Goal: Task Accomplishment & Management: Manage account settings

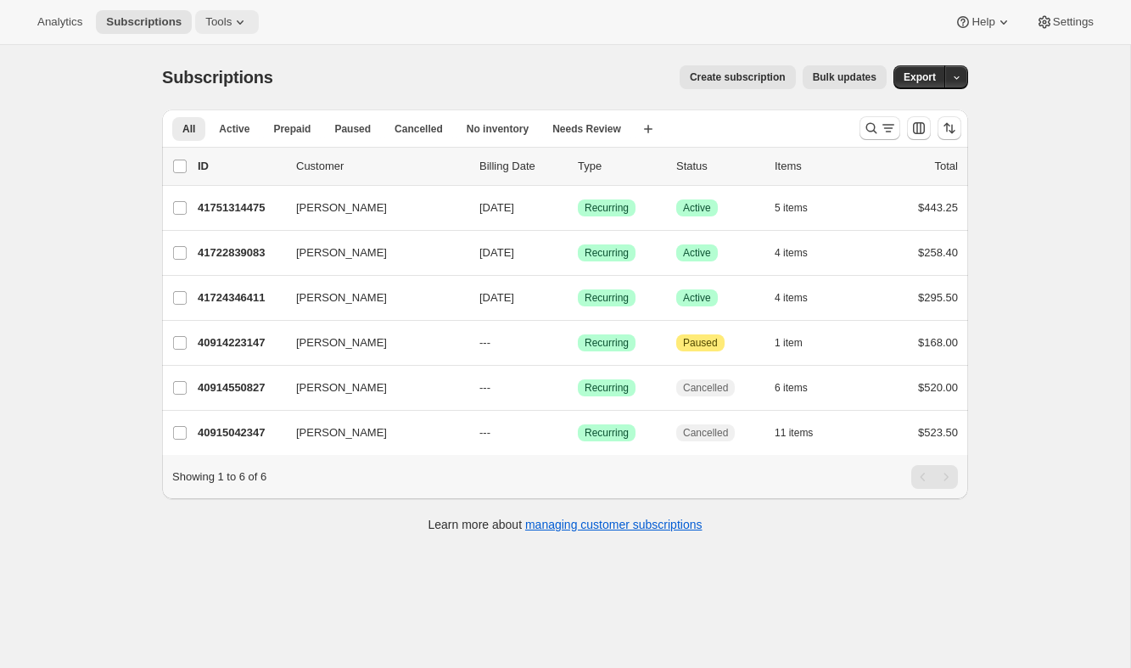
click at [248, 21] on icon at bounding box center [240, 22] width 17 height 17
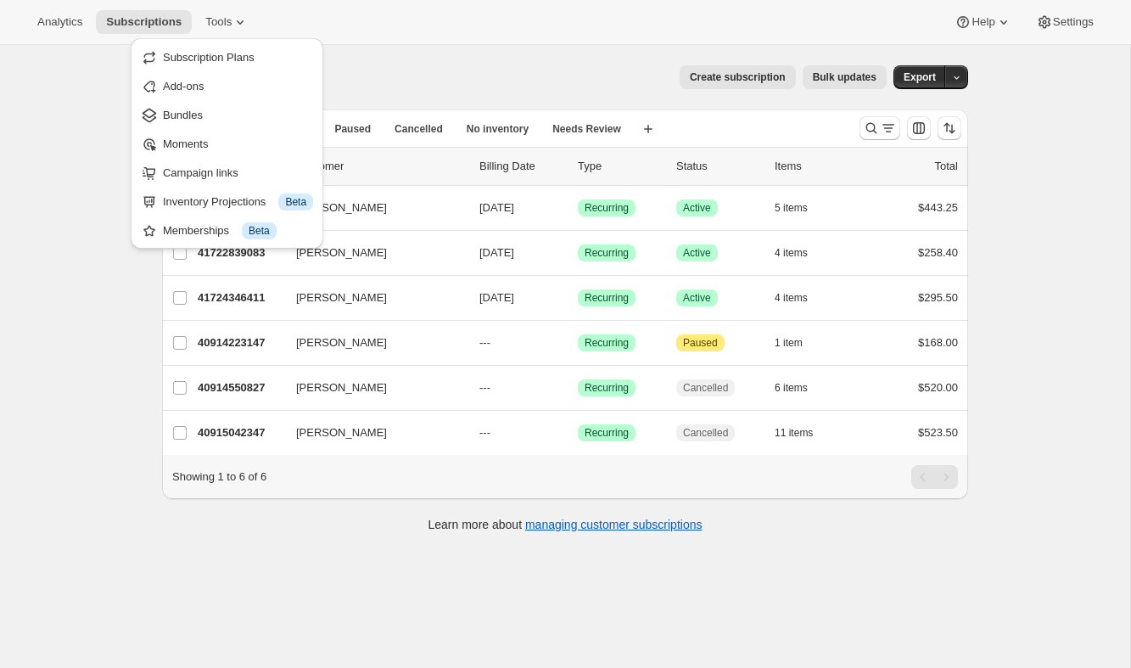
click at [573, 51] on div "Subscriptions. This page is ready Subscriptions Create subscription Bulk update…" at bounding box center [565, 77] width 806 height 64
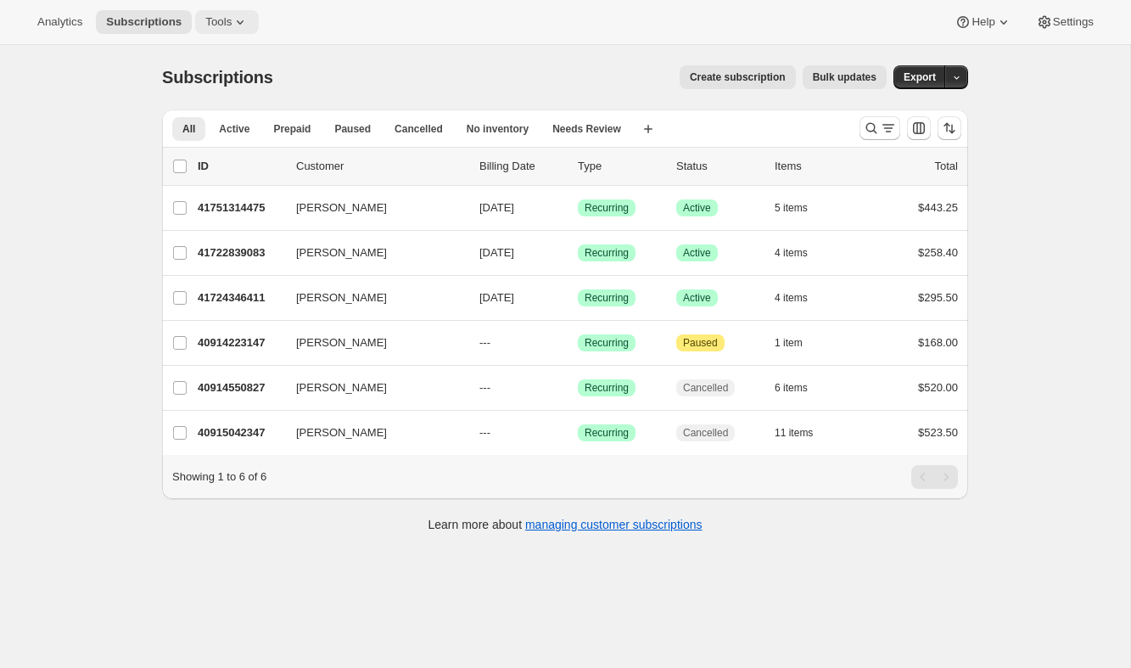
click at [243, 21] on icon at bounding box center [240, 22] width 7 height 4
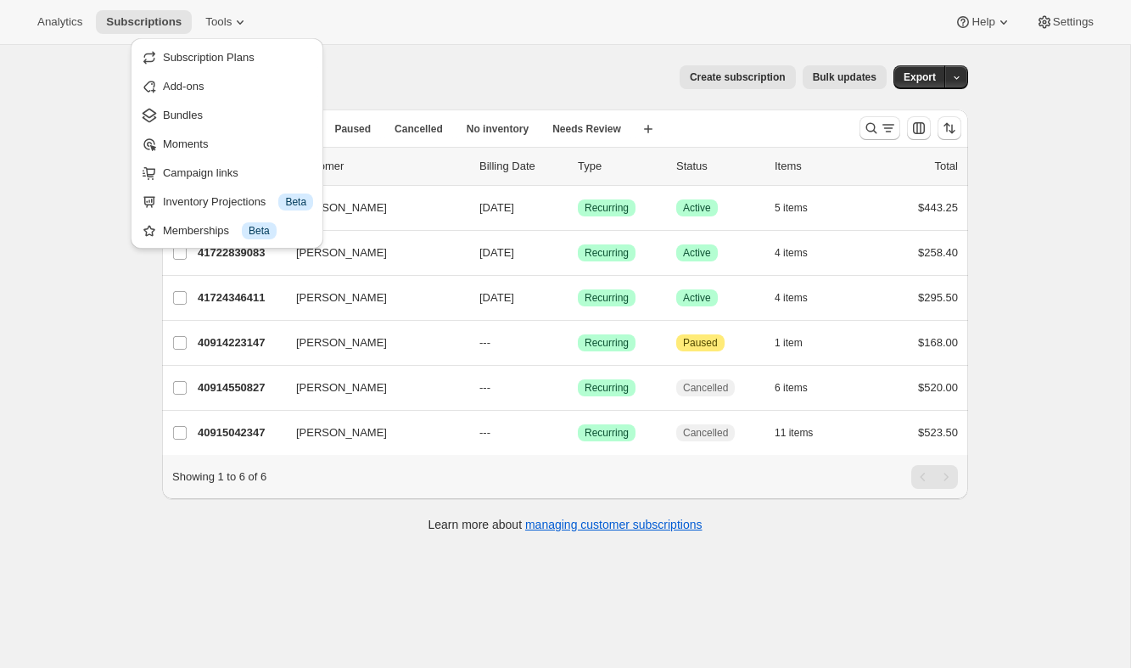
click at [414, 91] on div "Subscriptions. This page is ready Subscriptions Create subscription Bulk update…" at bounding box center [565, 77] width 806 height 64
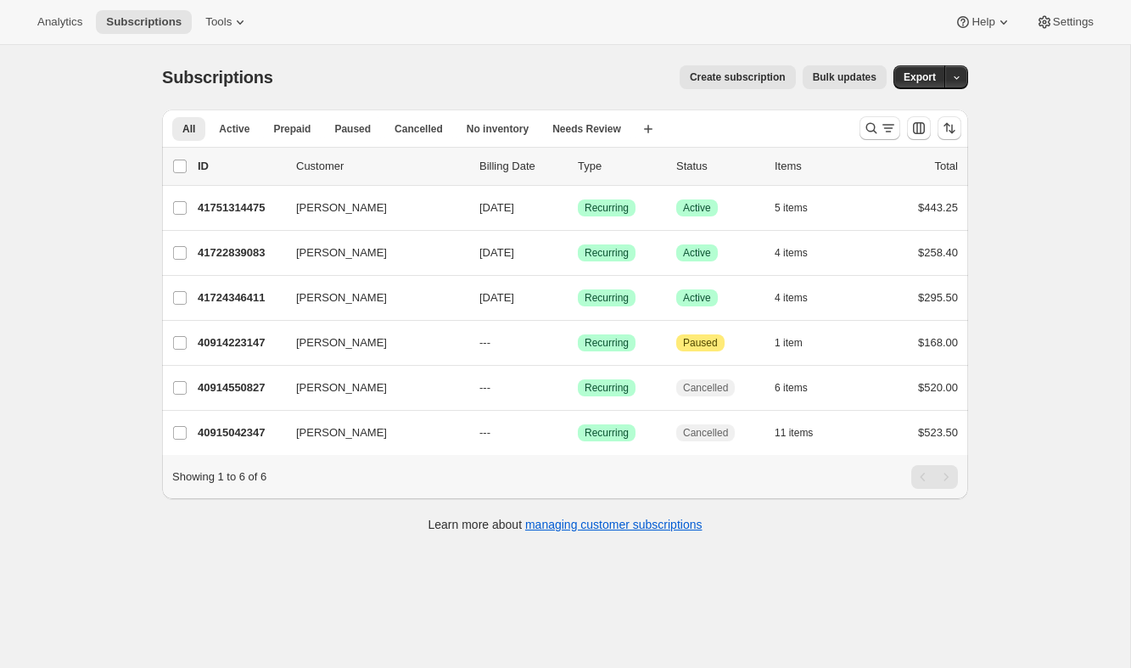
click at [737, 77] on span "Create subscription" at bounding box center [738, 77] width 96 height 14
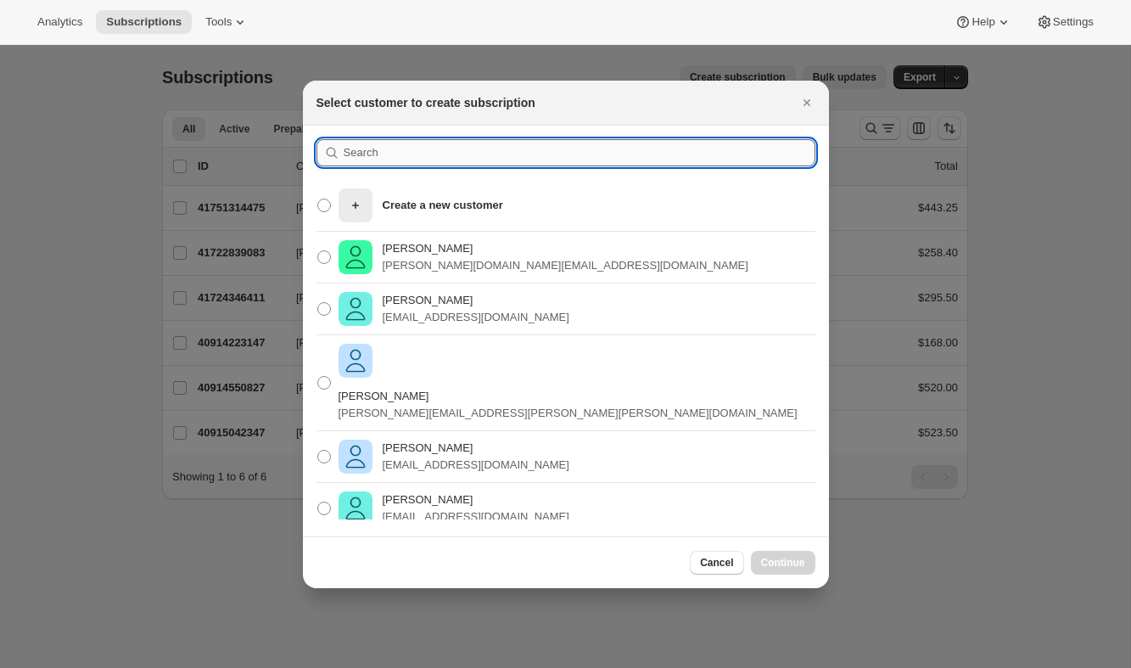
click at [401, 158] on input ":rc:" at bounding box center [580, 152] width 472 height 27
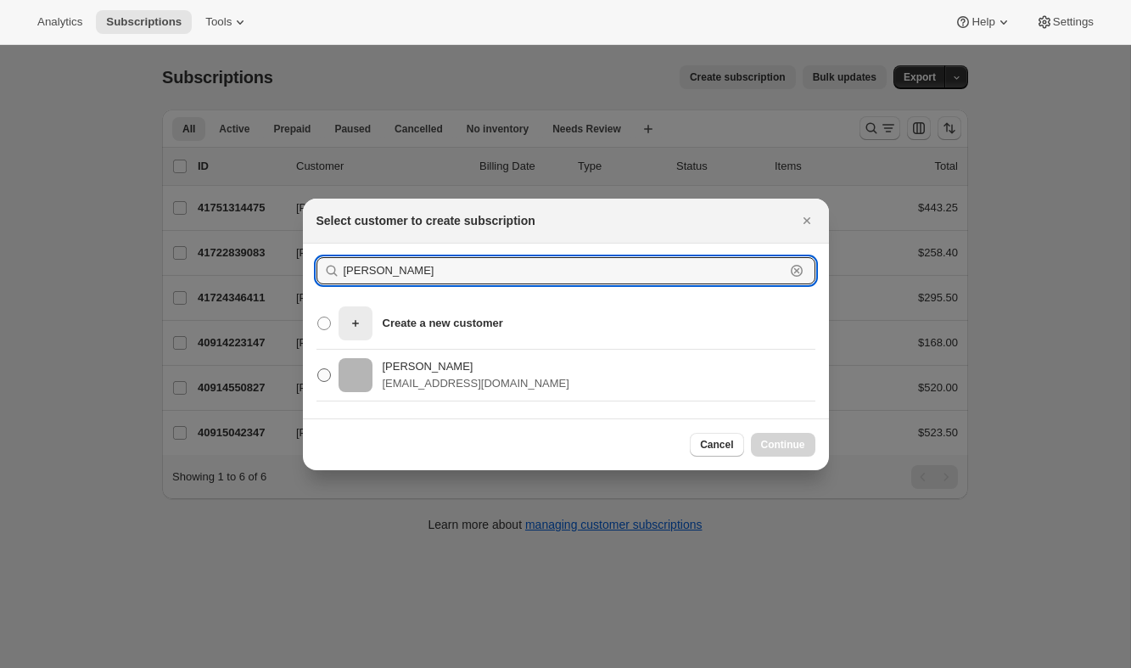
type input "lisa bar"
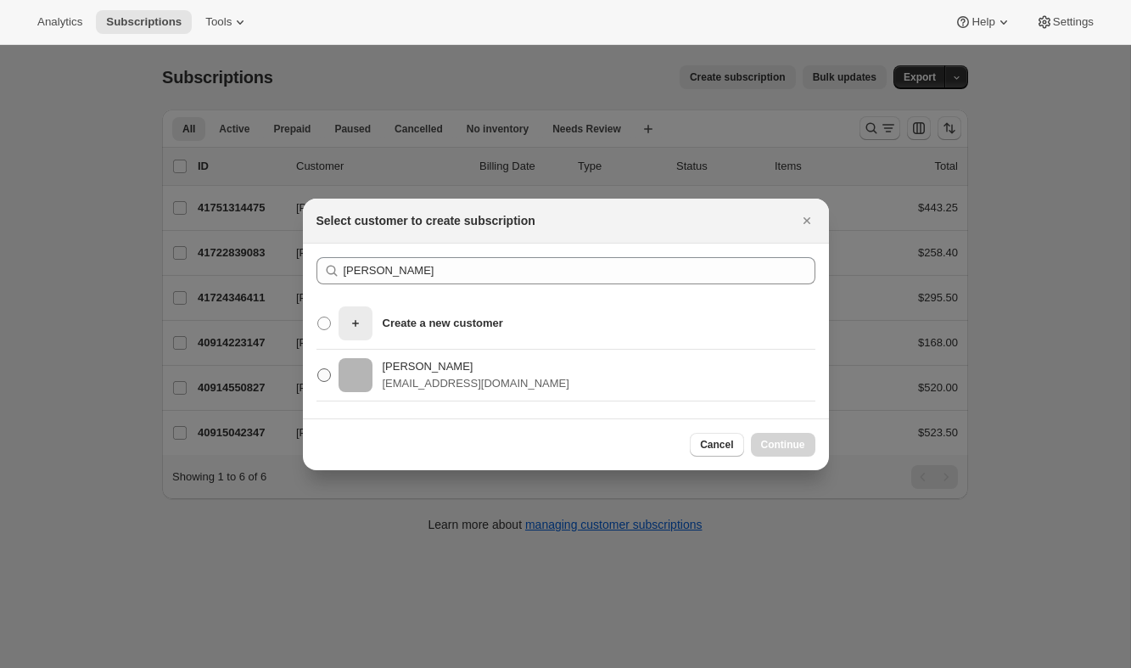
click at [399, 371] on p "Lisa Barter" at bounding box center [476, 366] width 187 height 17
click at [318, 369] on input "Lisa Barter lisabarter3@gmail.com" at bounding box center [317, 368] width 1 height 1
radio input "true"
click at [785, 446] on span "Continue" at bounding box center [783, 445] width 44 height 14
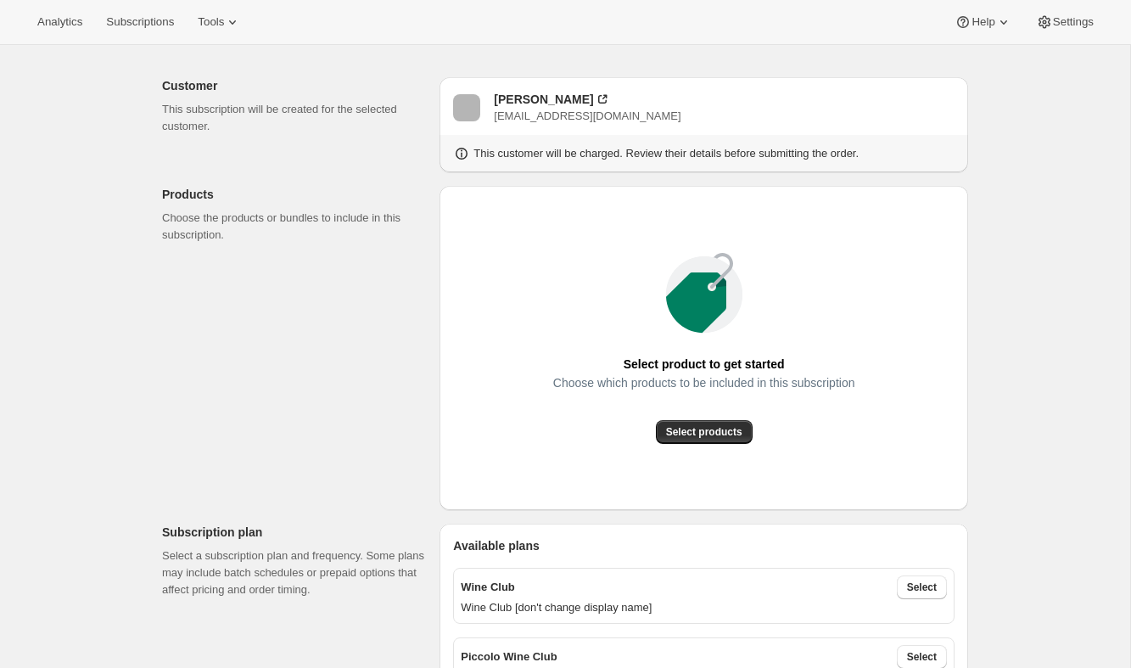
scroll to position [71, 0]
click at [726, 434] on span "Select products" at bounding box center [704, 434] width 76 height 14
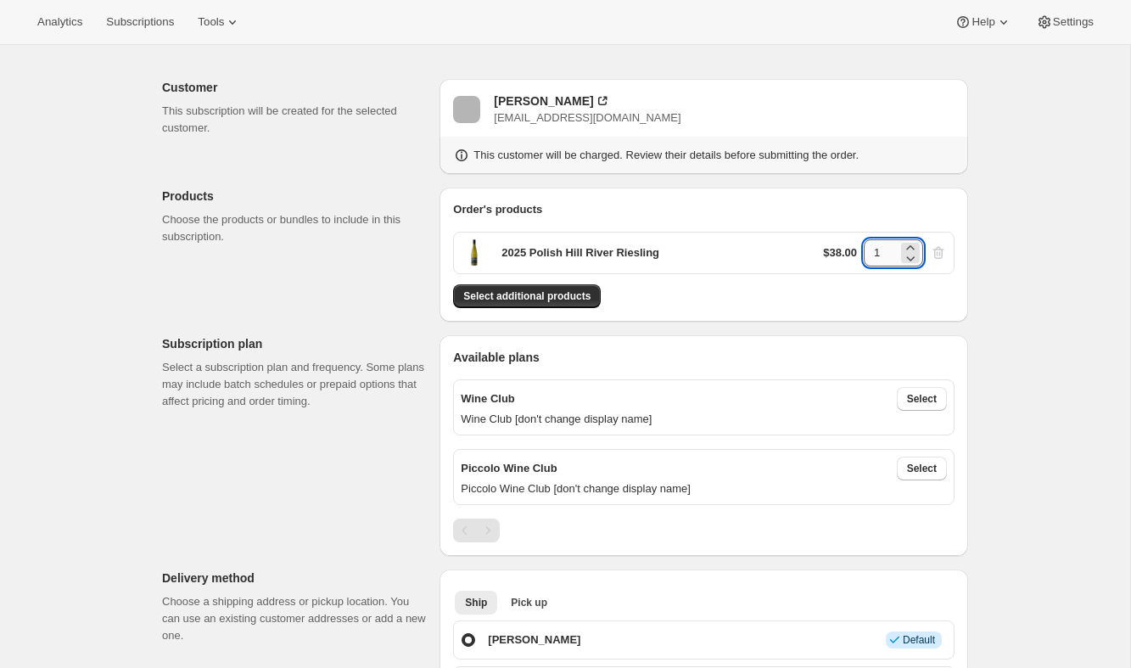
click at [890, 250] on input "1" at bounding box center [880, 252] width 34 height 27
click at [905, 245] on icon at bounding box center [910, 247] width 17 height 17
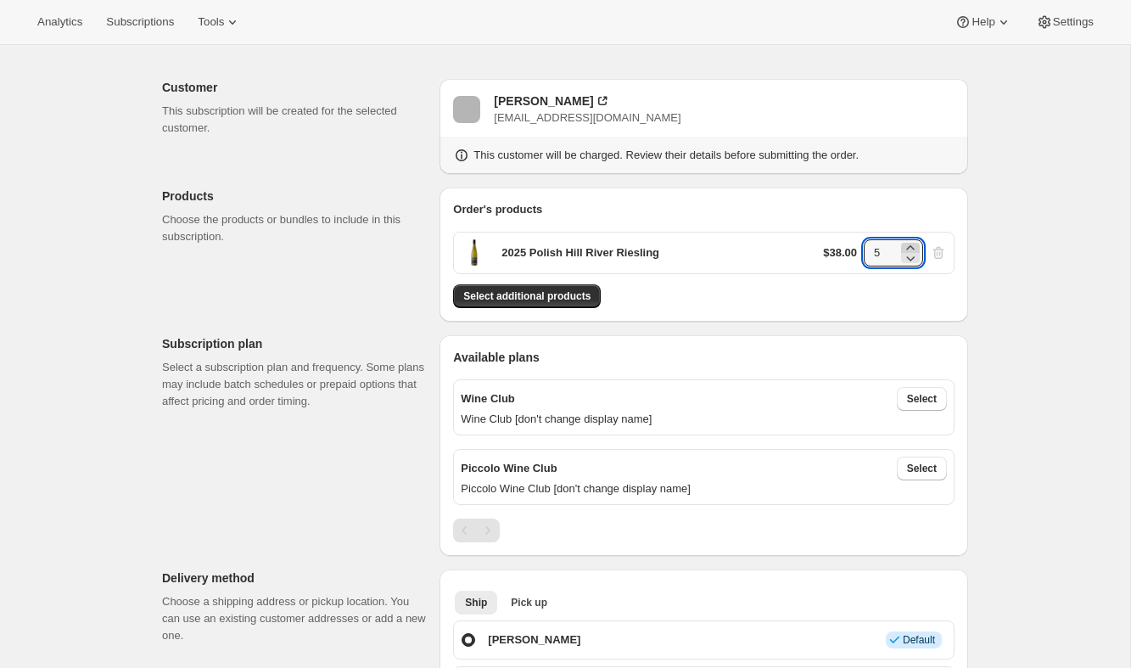
click at [905, 245] on icon at bounding box center [910, 247] width 17 height 17
type input "6"
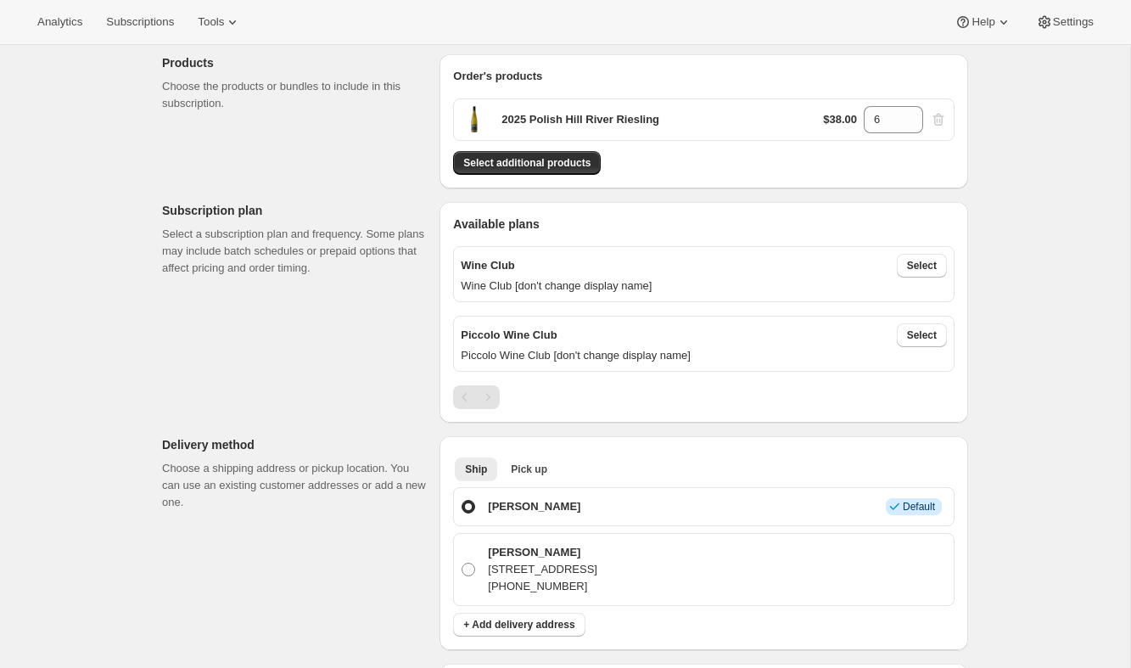
scroll to position [226, 0]
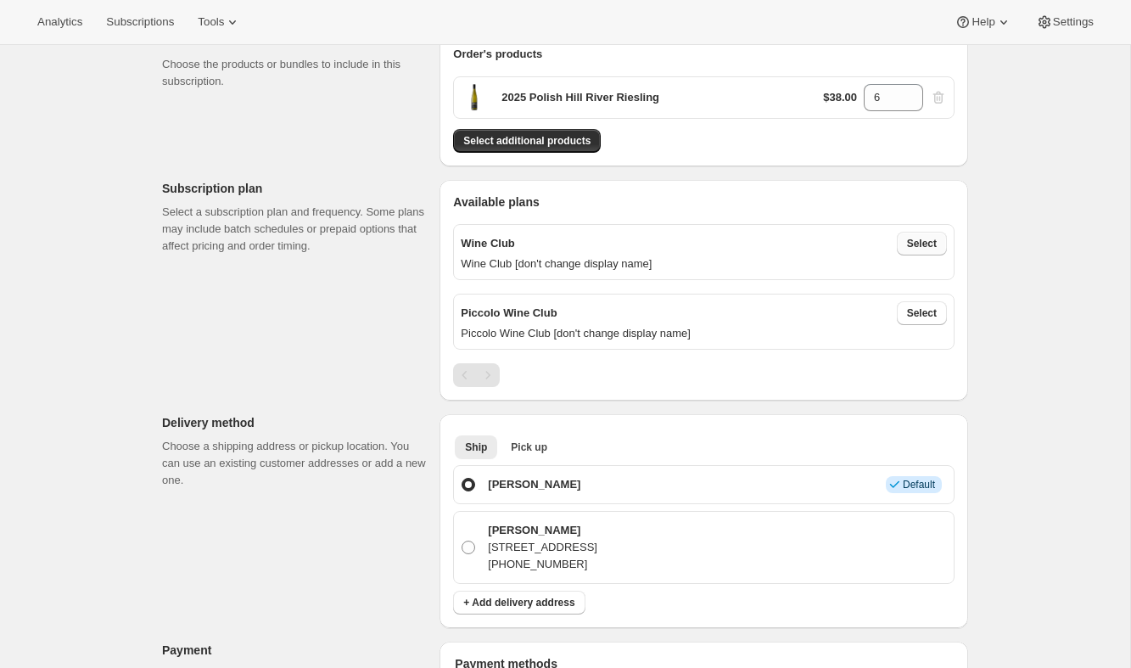
click at [914, 244] on span "Select" at bounding box center [922, 244] width 30 height 14
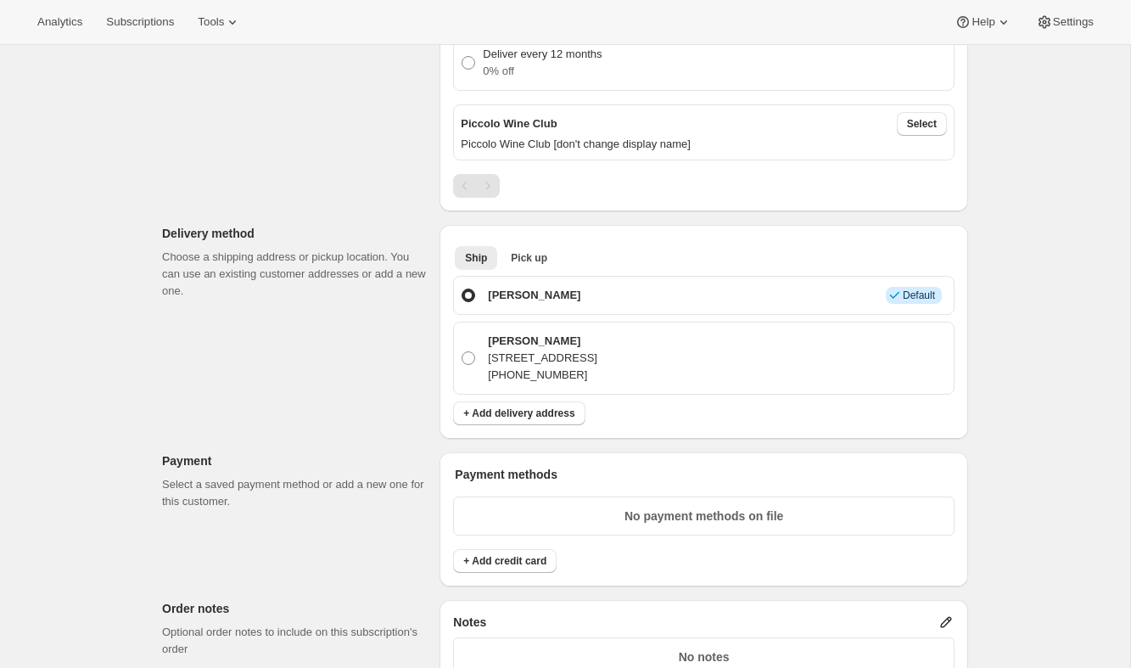
scroll to position [630, 0]
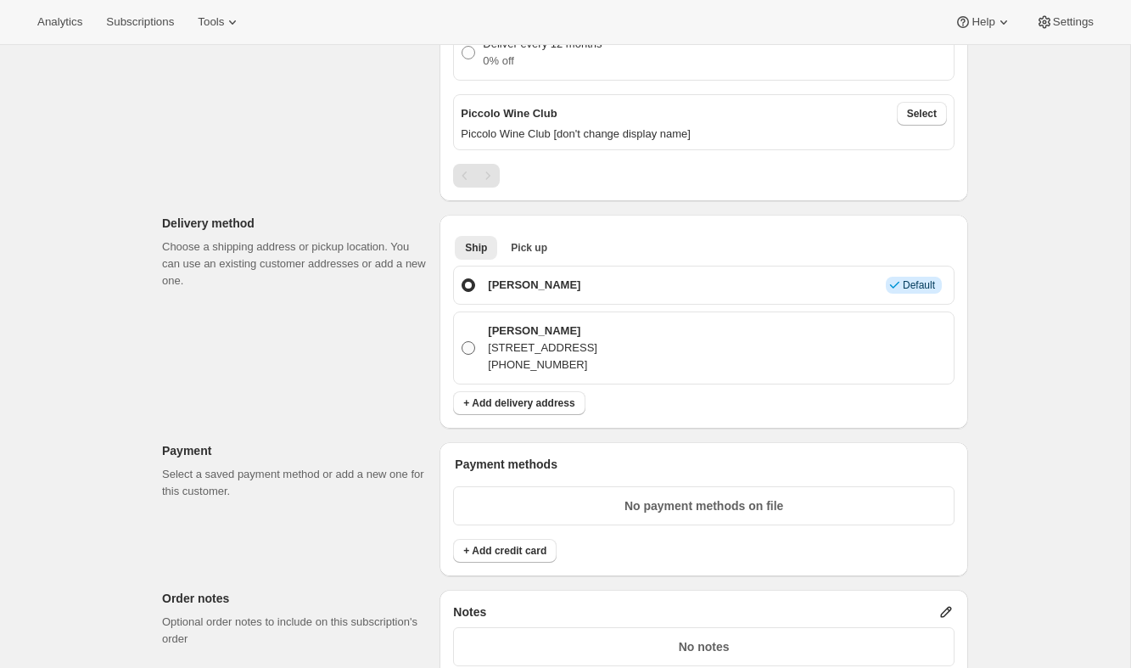
click at [472, 349] on span at bounding box center [468, 348] width 14 height 14
click at [462, 342] on input "Lisa Barter PO Box 81, Ballandean, 4382, Australia +61 432 618 054" at bounding box center [461, 341] width 1 height 1
radio input "true"
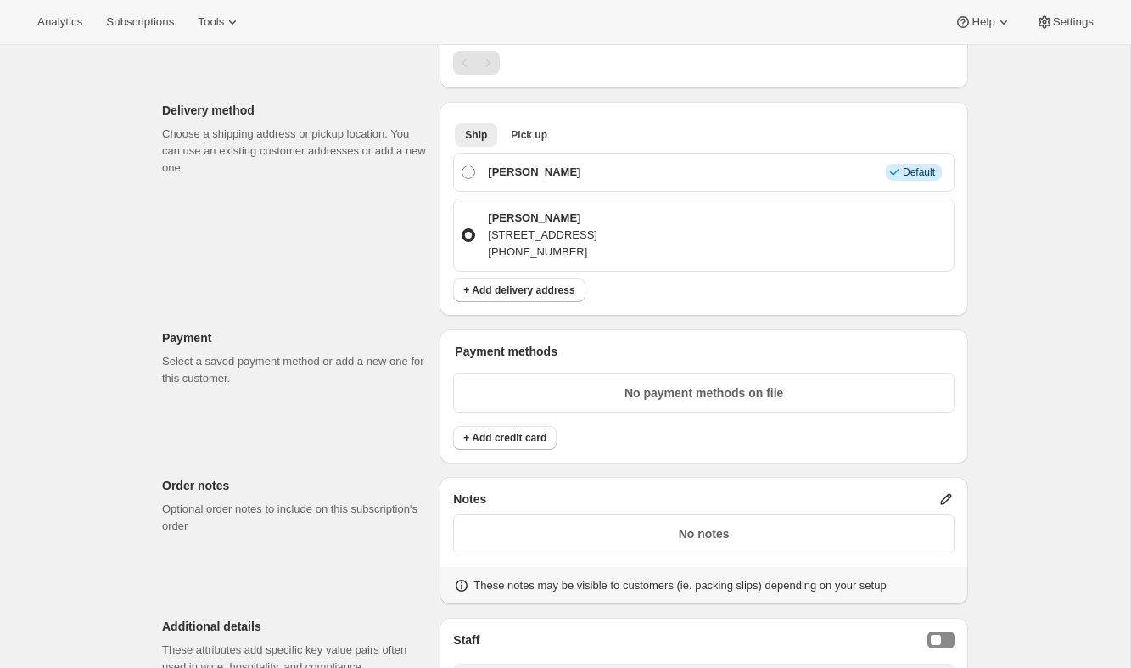
scroll to position [740, 0]
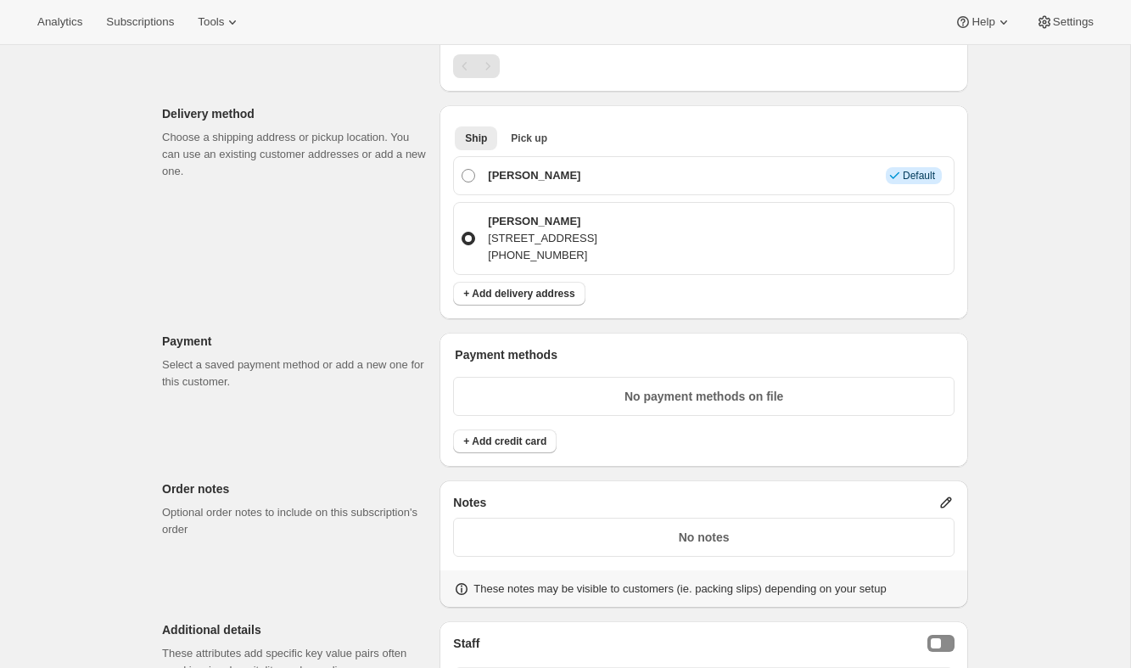
click at [507, 237] on p "PO Box 81, Ballandean, 4382, Australia" at bounding box center [542, 238] width 109 height 17
click at [462, 232] on input "Lisa Barter PO Box 81, Ballandean, 4382, Australia +61 432 618 054" at bounding box center [461, 232] width 1 height 1
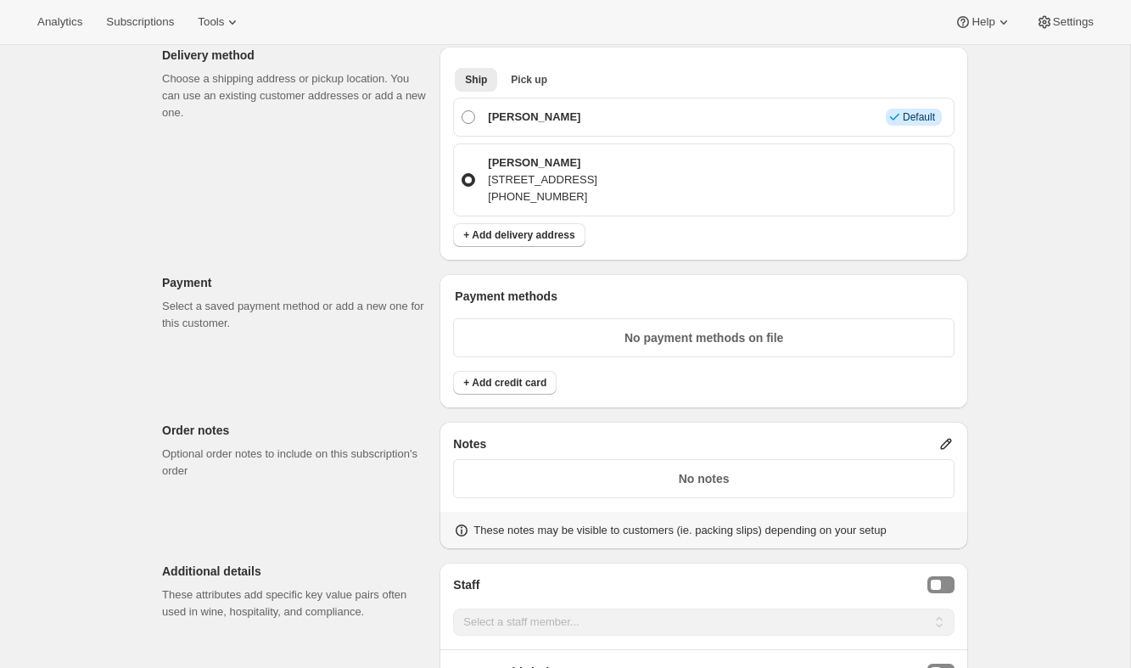
scroll to position [793, 0]
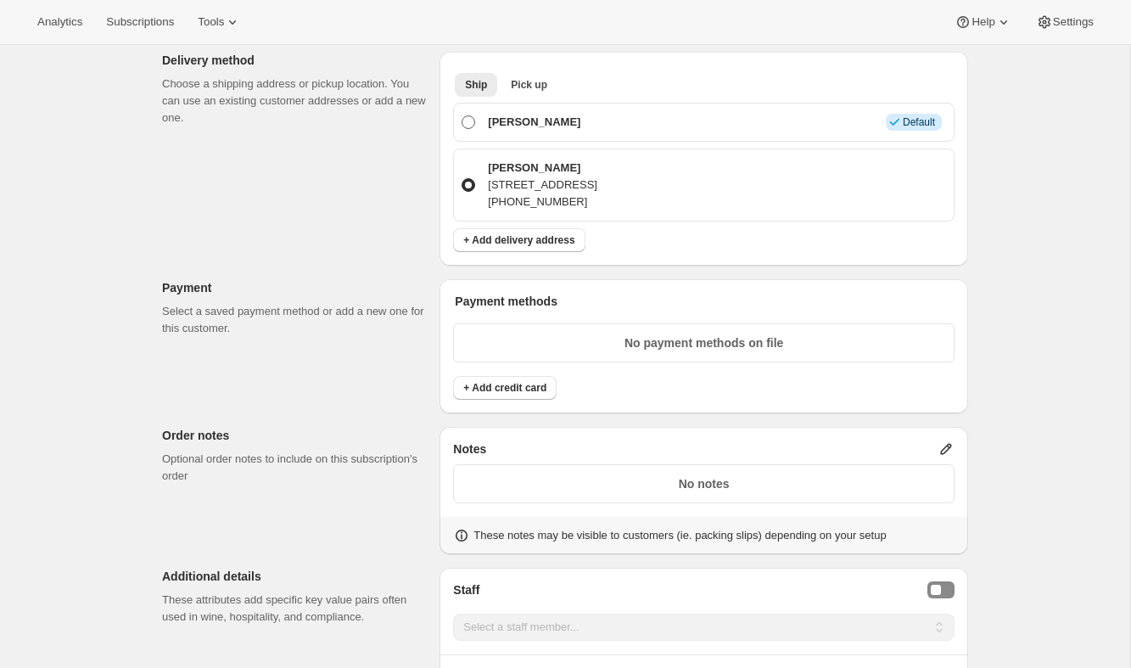
click at [467, 123] on span at bounding box center [468, 122] width 14 height 14
click at [462, 116] on input "Lisa Barter Info Default" at bounding box center [461, 115] width 1 height 1
radio input "true"
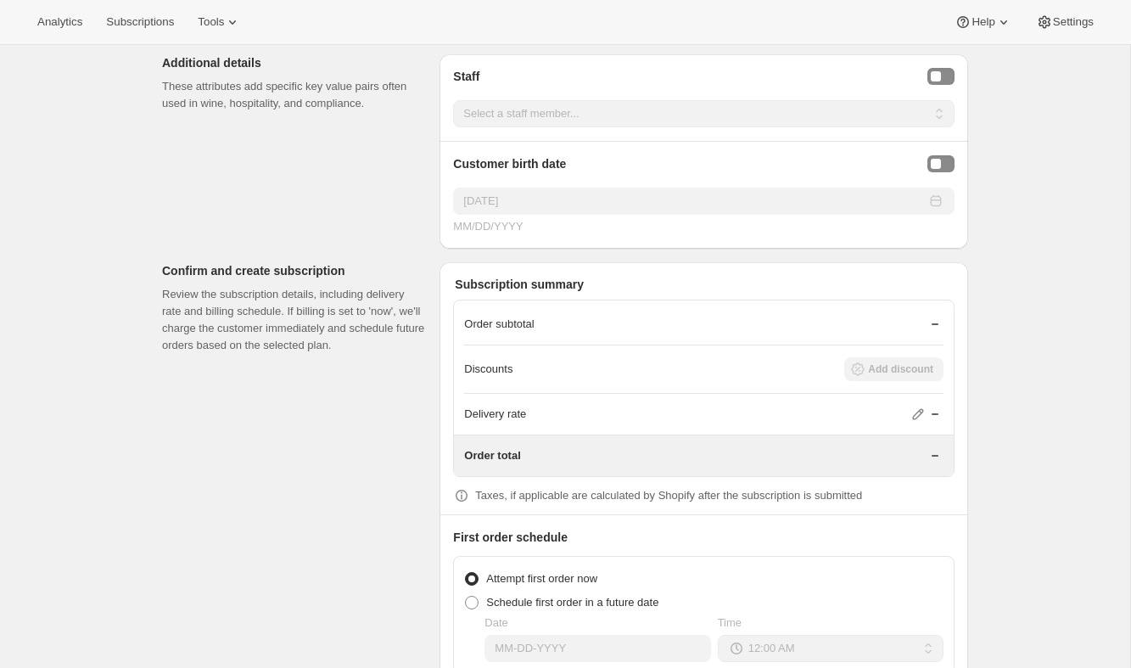
scroll to position [1402, 0]
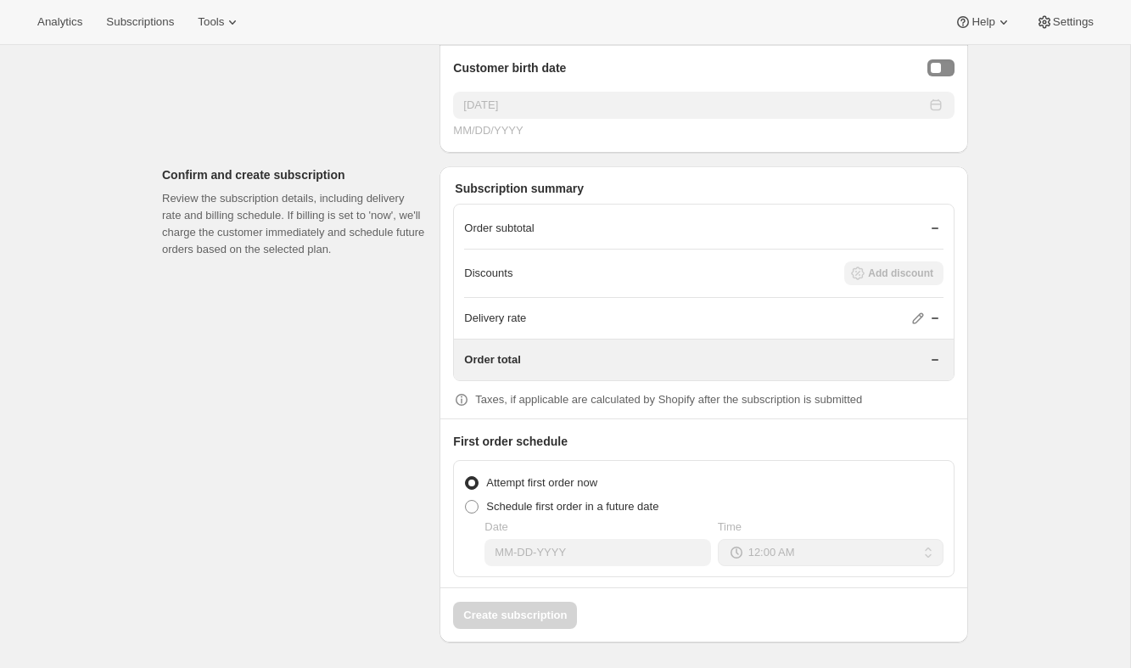
click at [914, 316] on icon at bounding box center [917, 318] width 17 height 17
click at [918, 316] on icon at bounding box center [917, 318] width 17 height 17
click at [472, 503] on span at bounding box center [472, 507] width 14 height 14
click at [466, 500] on input "Schedule first order in a future date" at bounding box center [465, 500] width 1 height 1
radio input "true"
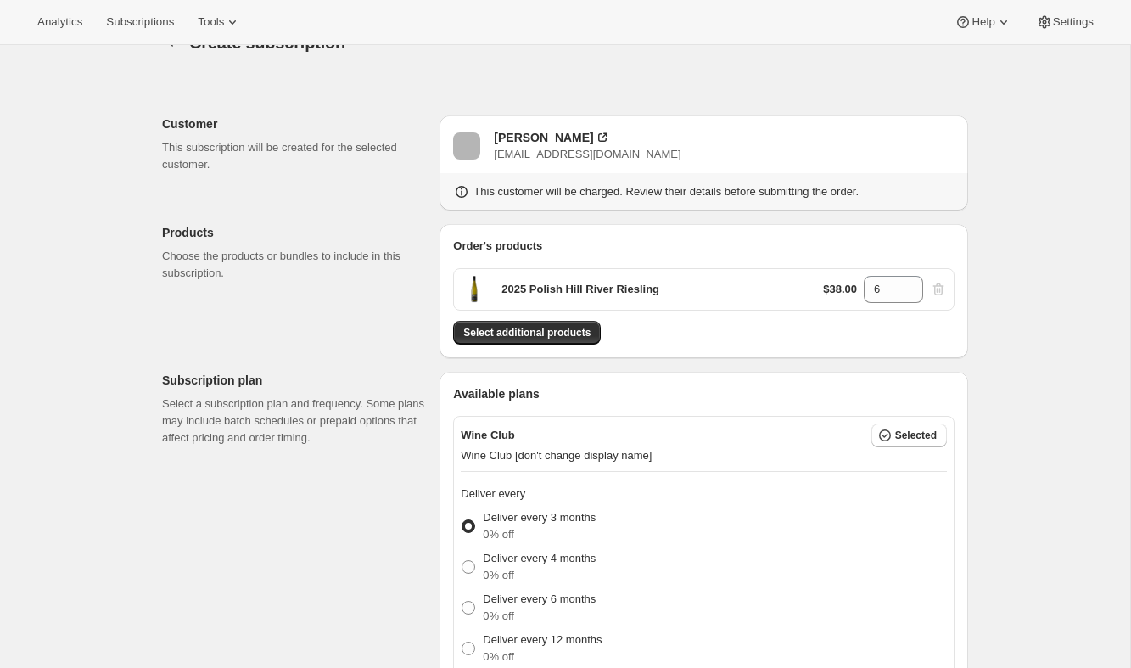
scroll to position [0, 0]
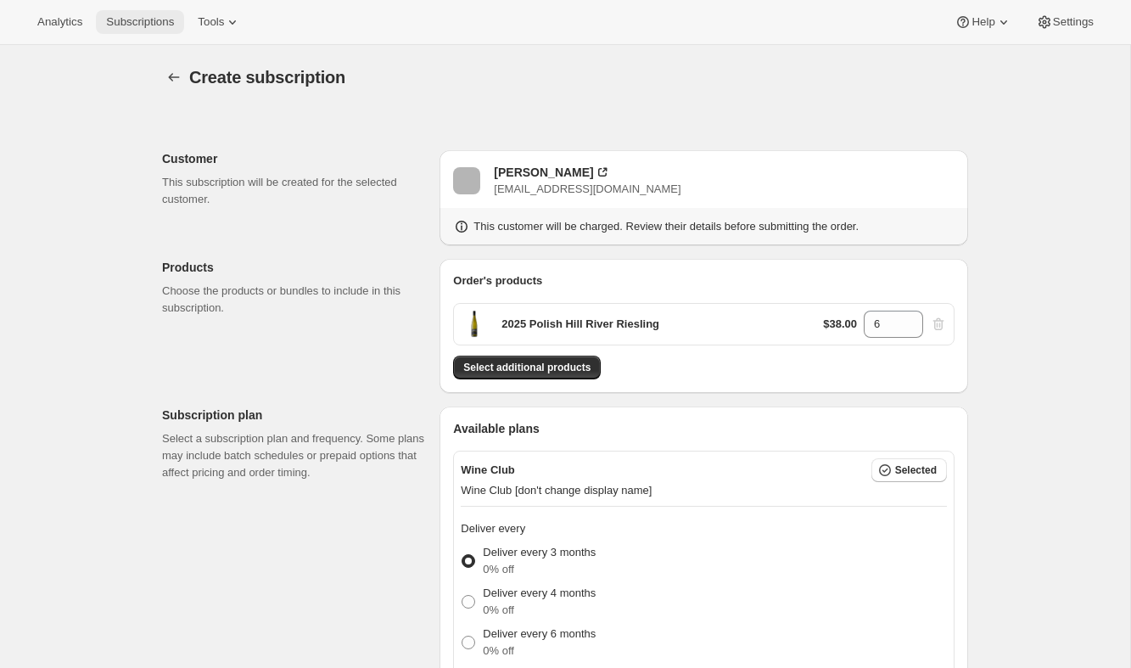
click at [131, 24] on span "Subscriptions" at bounding box center [140, 22] width 68 height 14
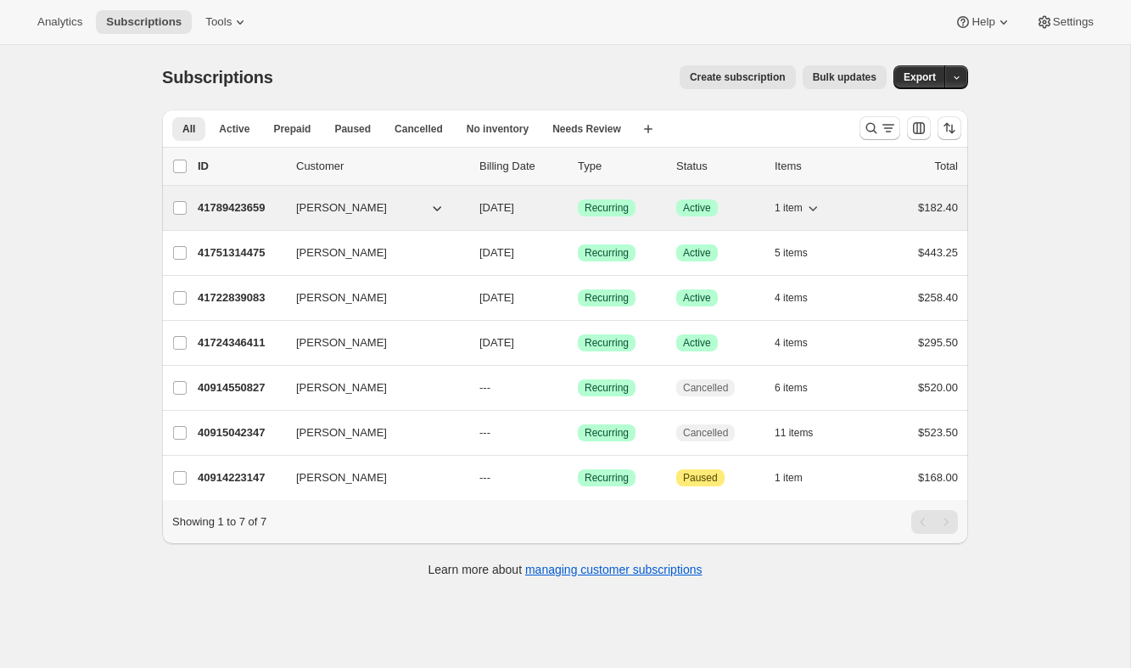
click at [240, 209] on p "41789423659" at bounding box center [240, 207] width 85 height 17
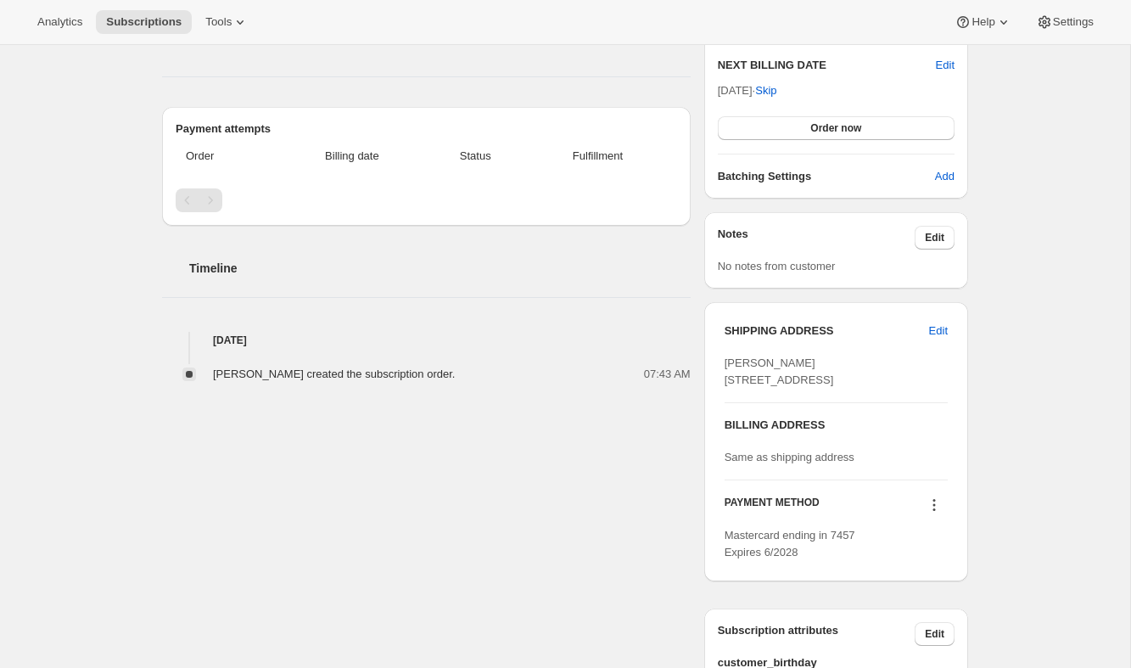
scroll to position [382, 0]
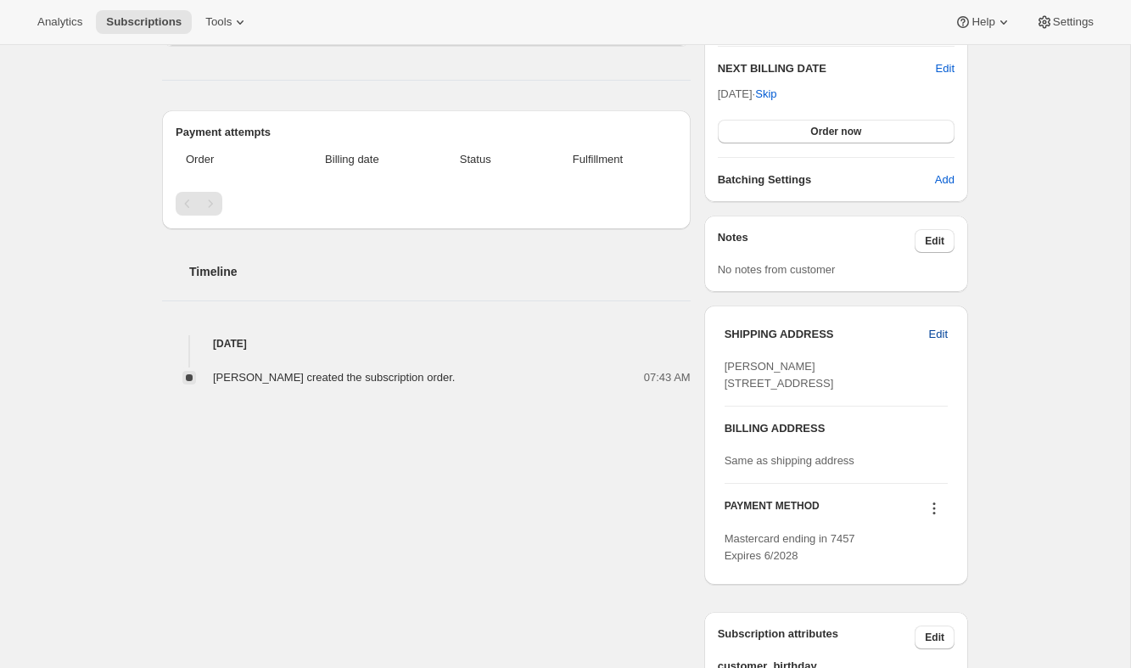
click at [936, 333] on span "Edit" at bounding box center [938, 334] width 19 height 17
select select "QLD"
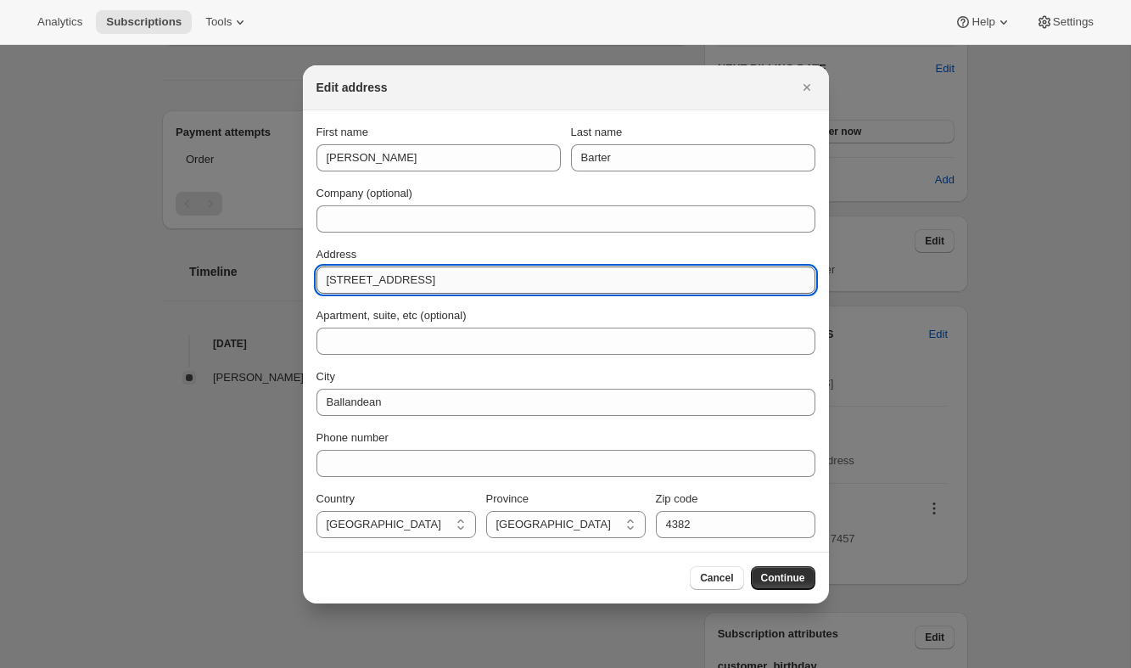
drag, startPoint x: 441, startPoint y: 282, endPoint x: 562, endPoint y: 281, distance: 121.3
click at [562, 281] on input "PO Box 81, Ballandean, 4382, Australia" at bounding box center [565, 279] width 499 height 27
type input "PO Box 81, Ballandean"
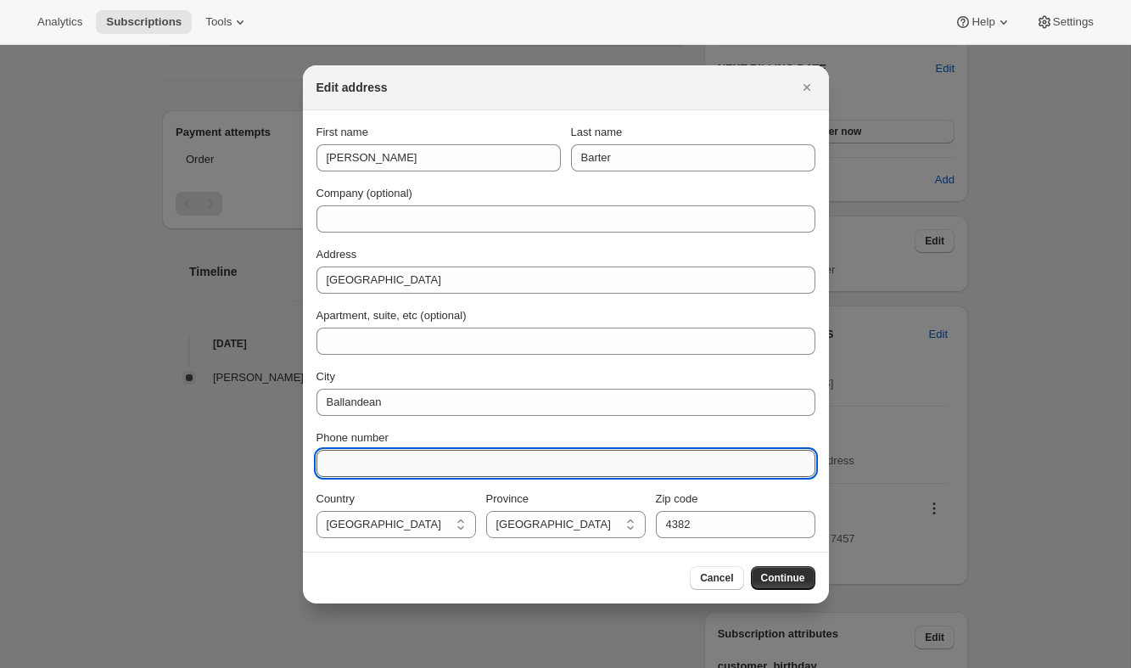
click at [354, 461] on input "Phone number" at bounding box center [565, 463] width 499 height 27
paste input "432618054"
type input "432618054"
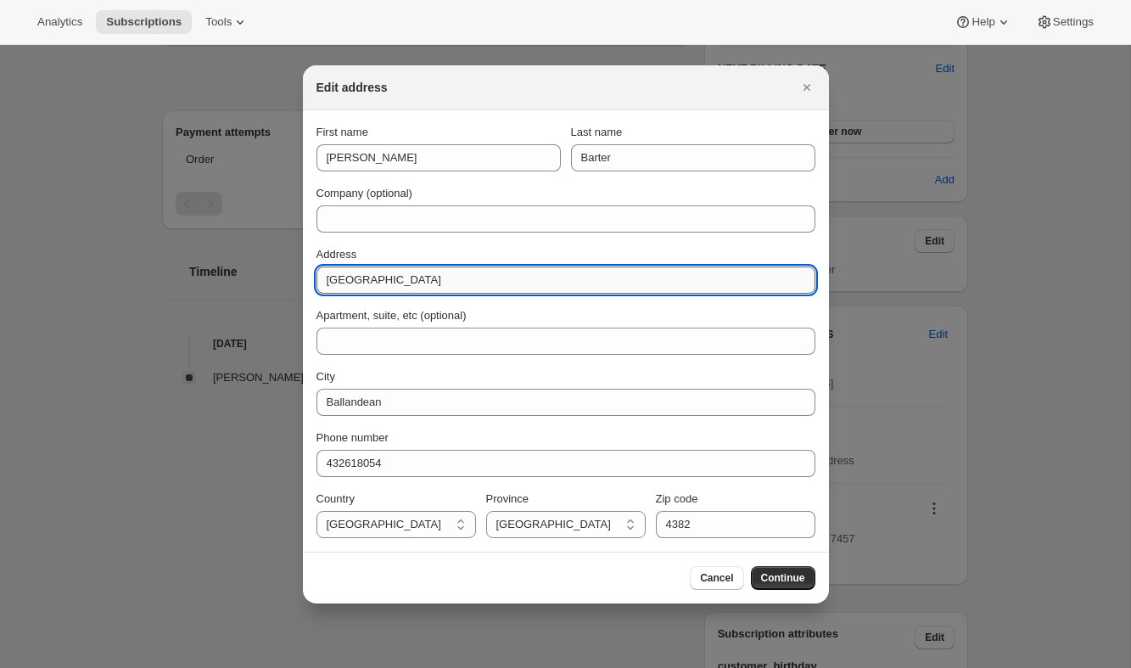
drag, startPoint x: 386, startPoint y: 280, endPoint x: 477, endPoint y: 280, distance: 90.8
click at [477, 280] on input "PO Box 81, Ballandean" at bounding box center [565, 279] width 499 height 27
drag, startPoint x: 377, startPoint y: 283, endPoint x: 473, endPoint y: 279, distance: 95.9
click at [473, 279] on input "PO Box 81, Ballandean" at bounding box center [565, 279] width 499 height 27
type input "PO Box 81"
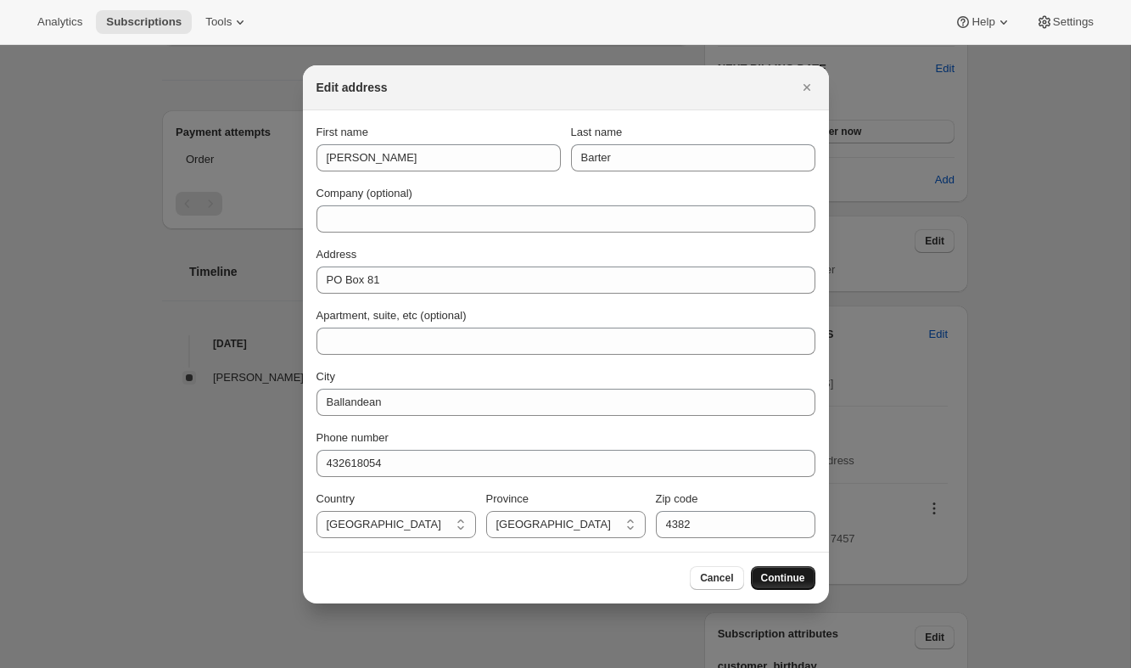
click at [776, 575] on span "Continue" at bounding box center [783, 578] width 44 height 14
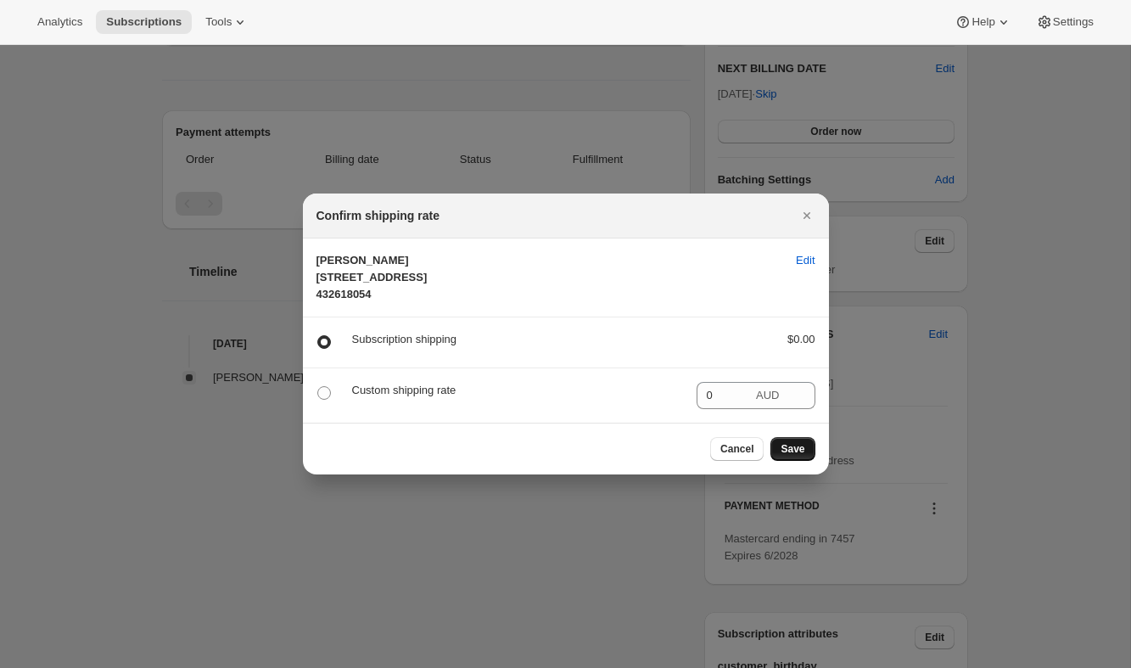
click at [799, 455] on span "Save" at bounding box center [792, 449] width 24 height 14
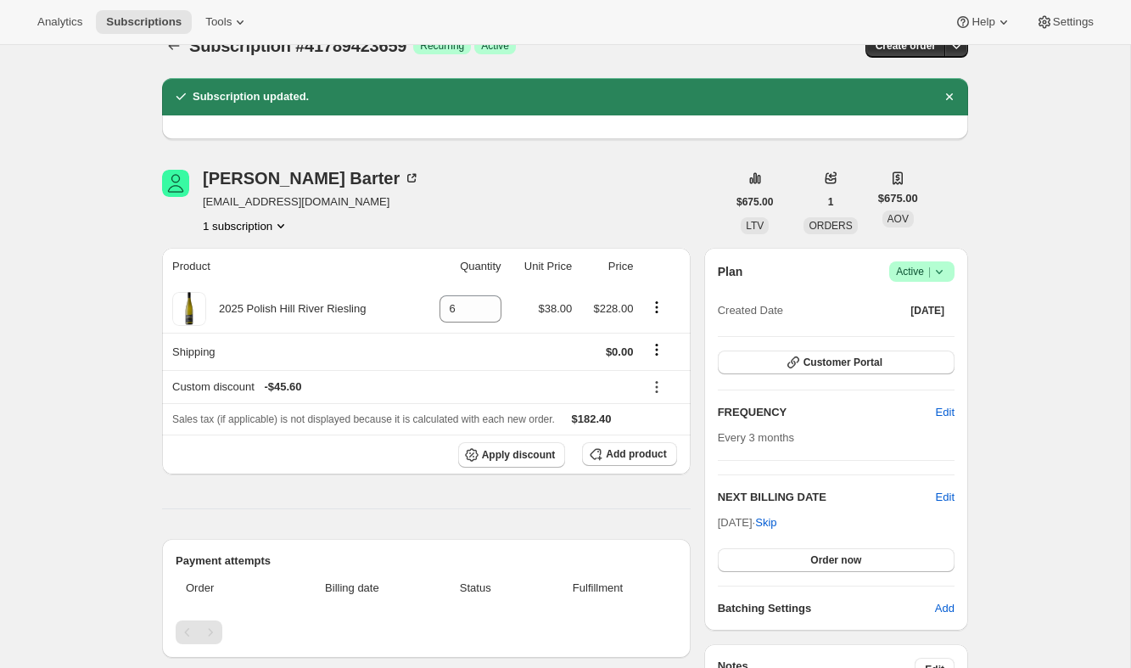
scroll to position [0, 0]
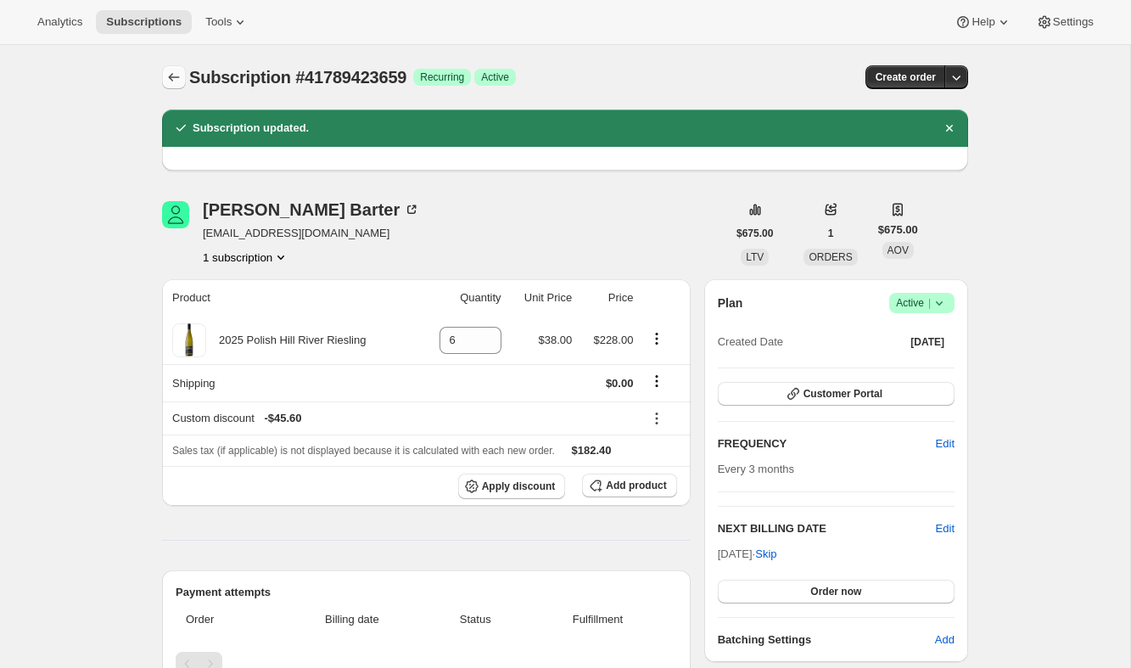
click at [170, 81] on icon "Subscriptions" at bounding box center [173, 77] width 17 height 17
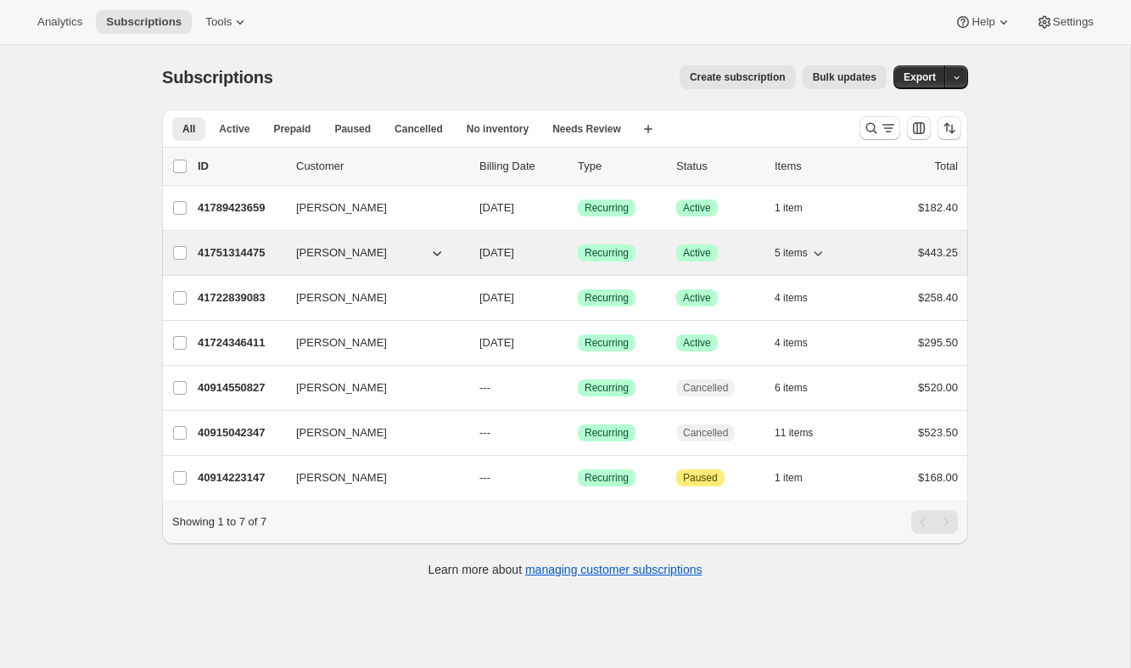
click at [211, 249] on p "41751314475" at bounding box center [240, 252] width 85 height 17
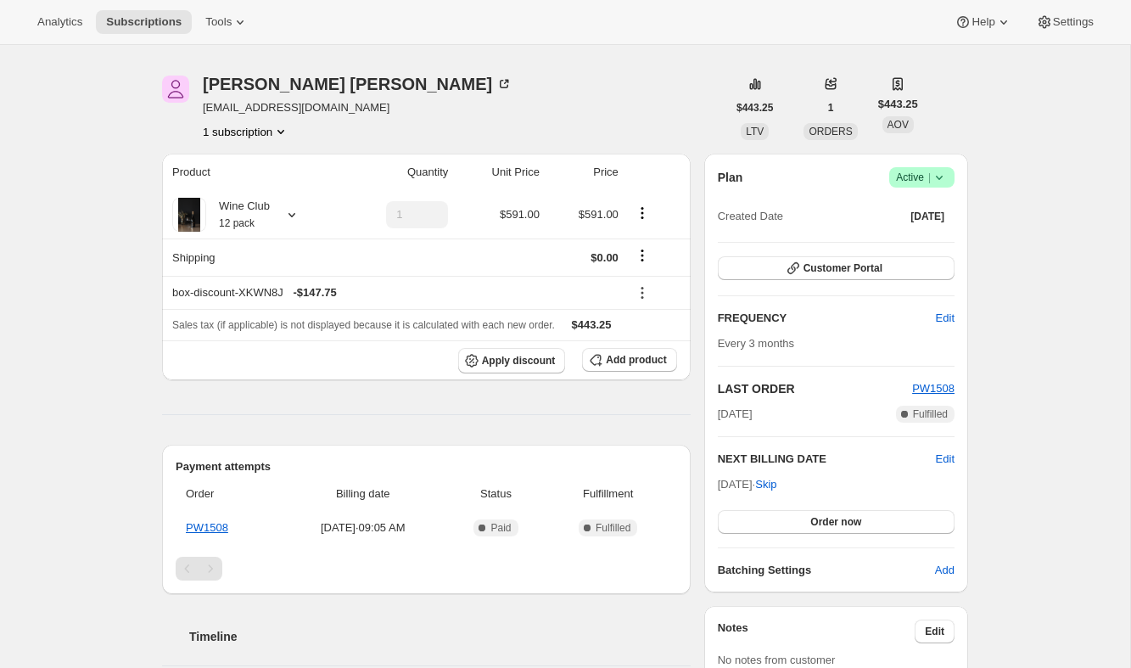
scroll to position [37, 0]
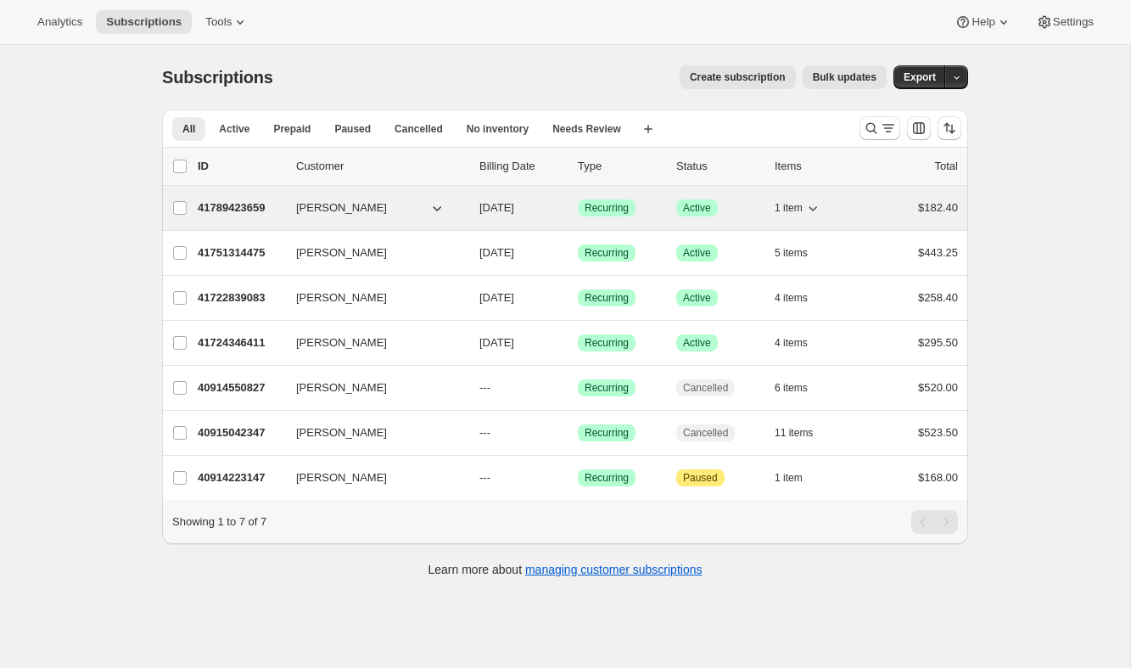
click at [240, 204] on p "41789423659" at bounding box center [240, 207] width 85 height 17
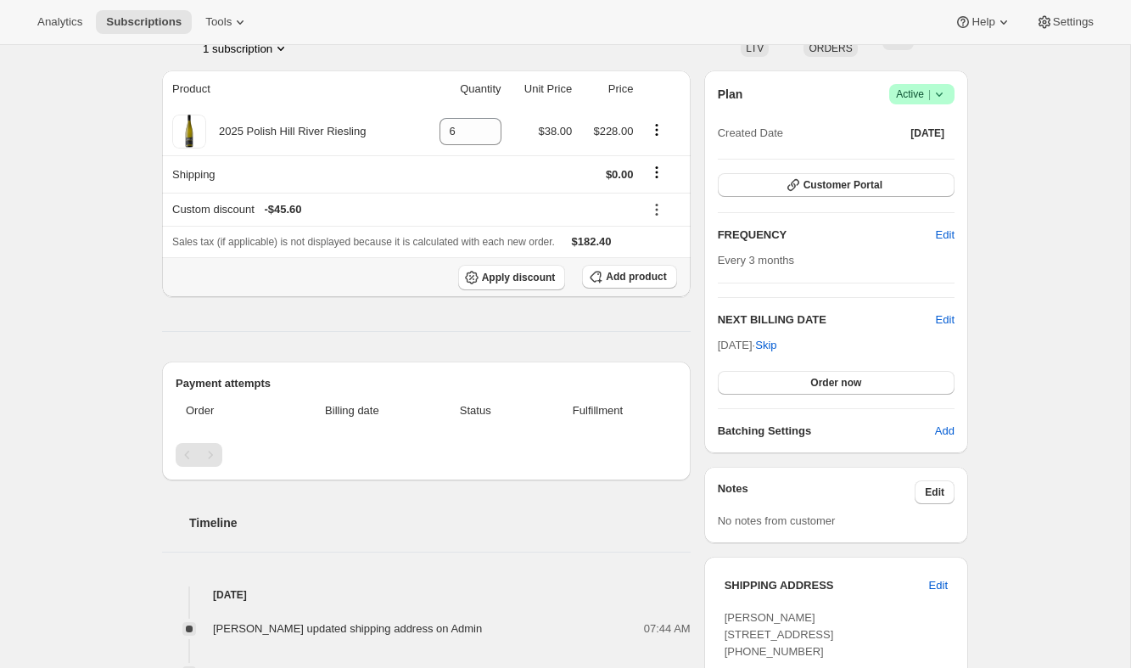
scroll to position [130, 0]
click at [133, 22] on span "Subscriptions" at bounding box center [143, 22] width 75 height 14
